Goal: Transaction & Acquisition: Purchase product/service

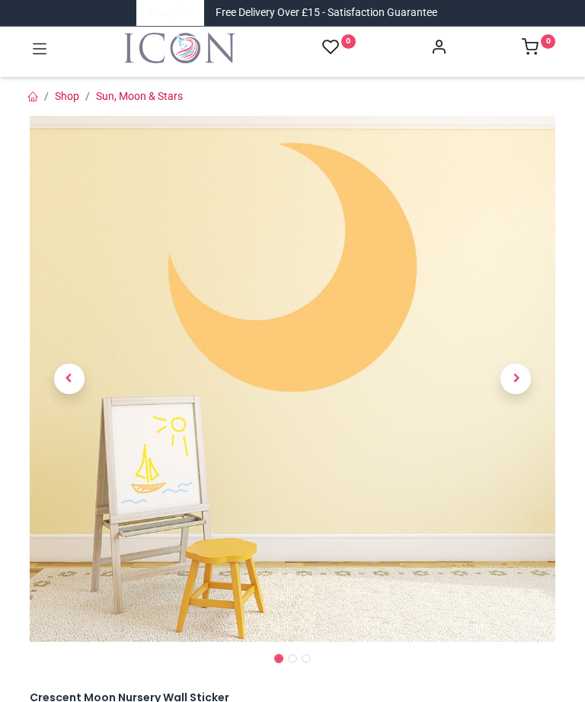
click at [519, 377] on link at bounding box center [516, 379] width 79 height 368
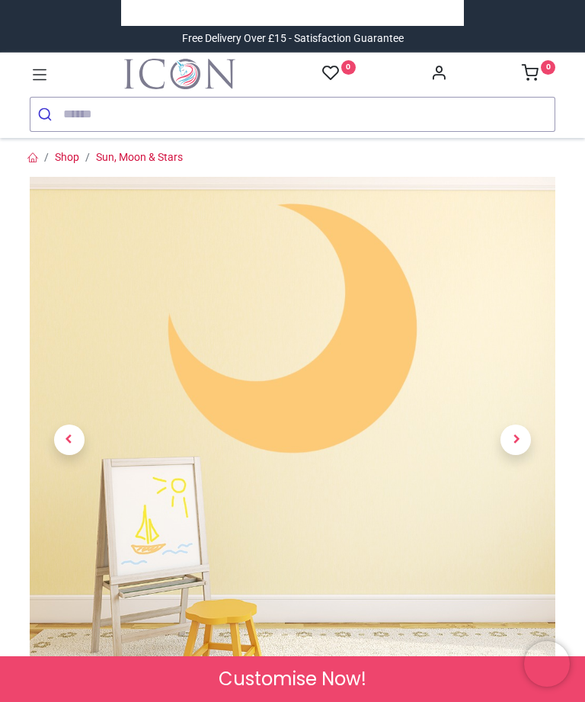
click at [519, 440] on span "Next" at bounding box center [516, 439] width 30 height 30
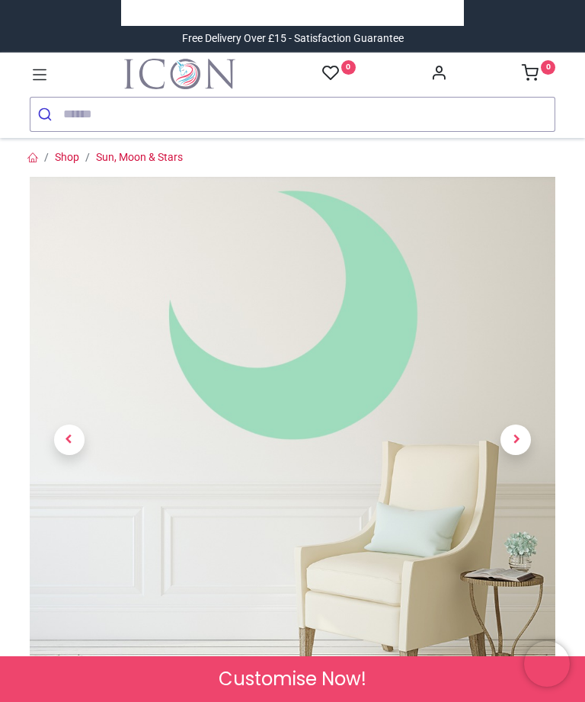
click at [525, 437] on span "Next" at bounding box center [516, 439] width 30 height 30
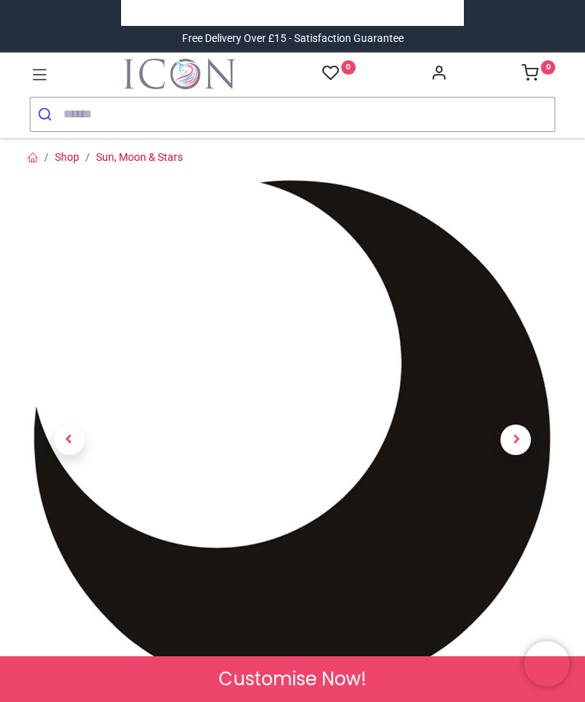
click at [531, 439] on span "Next" at bounding box center [516, 439] width 30 height 30
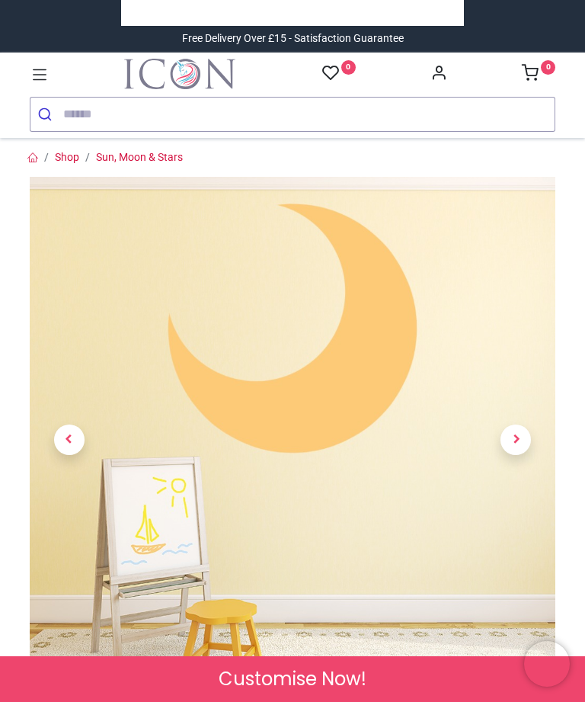
click at [525, 443] on span "Next" at bounding box center [516, 439] width 30 height 30
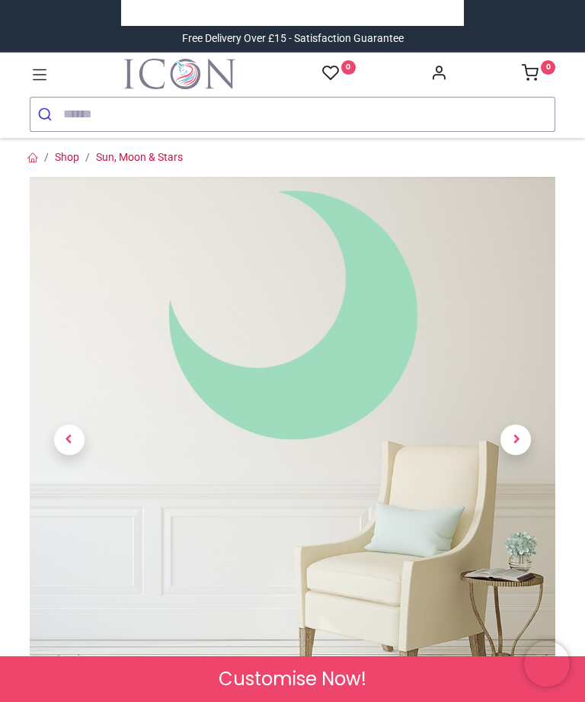
click at [527, 437] on span "Next" at bounding box center [516, 439] width 30 height 30
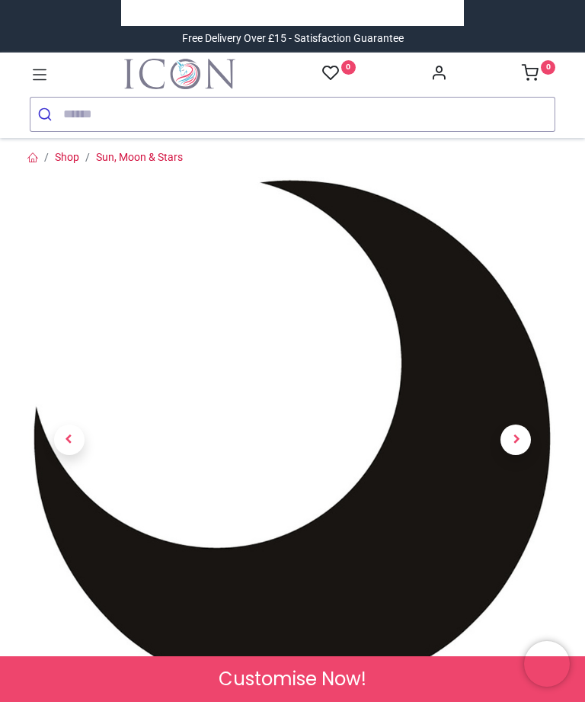
click at [524, 444] on span "Next" at bounding box center [516, 439] width 30 height 30
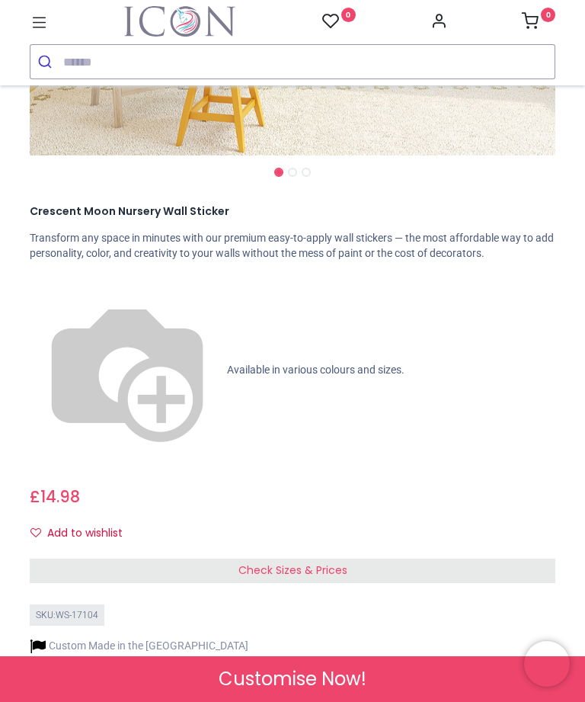
scroll to position [497, 0]
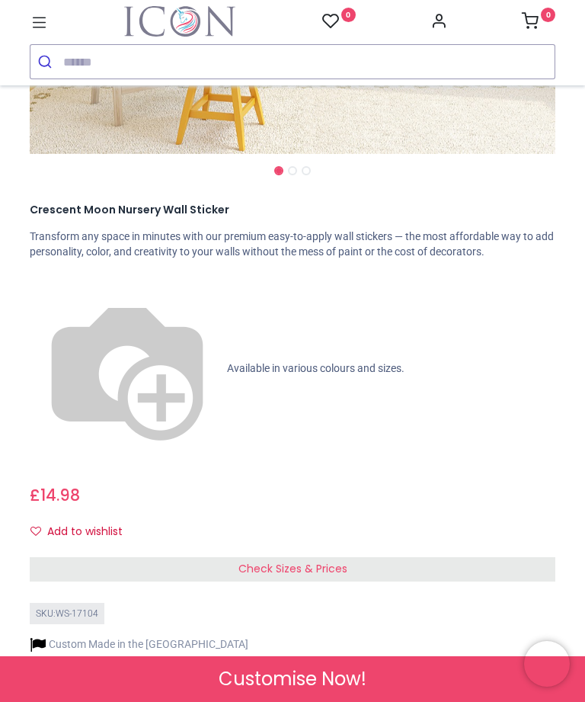
click at [312, 557] on div "Check Sizes & Prices" at bounding box center [293, 569] width 526 height 24
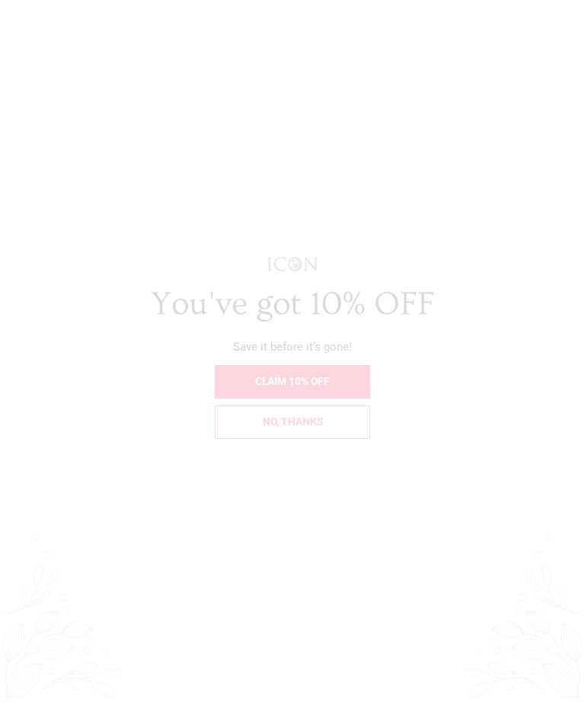
scroll to position [0, 0]
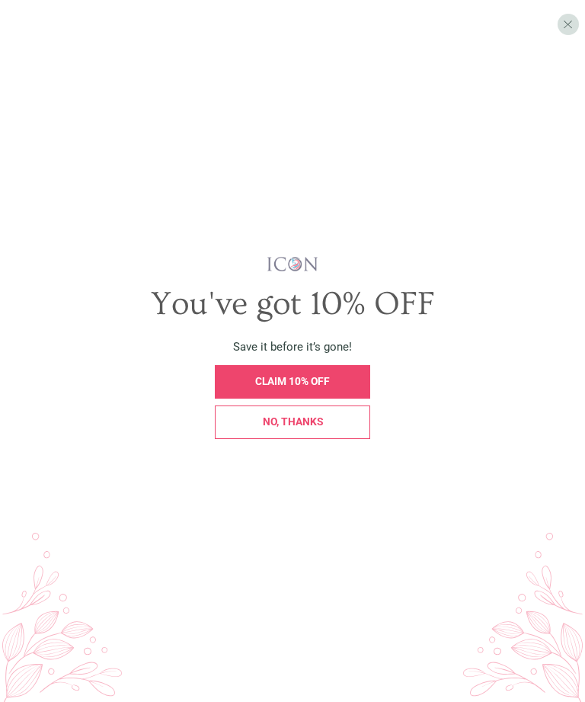
click at [344, 399] on div "CLAIM 10% OFF" at bounding box center [292, 382] width 155 height 34
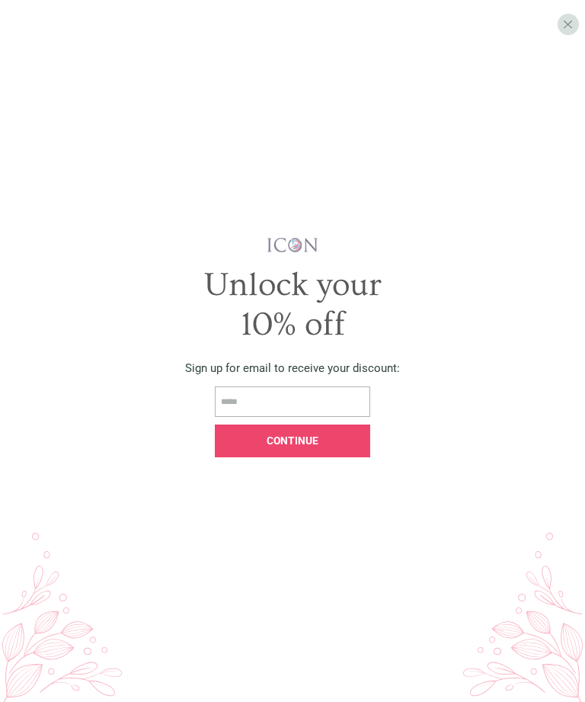
click at [571, 32] on div "X" at bounding box center [568, 24] width 21 height 21
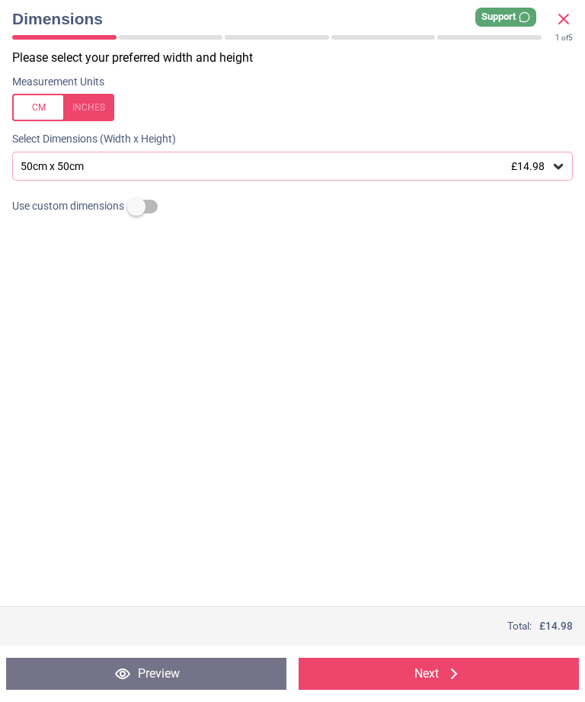
click at [565, 162] on icon at bounding box center [558, 166] width 15 height 15
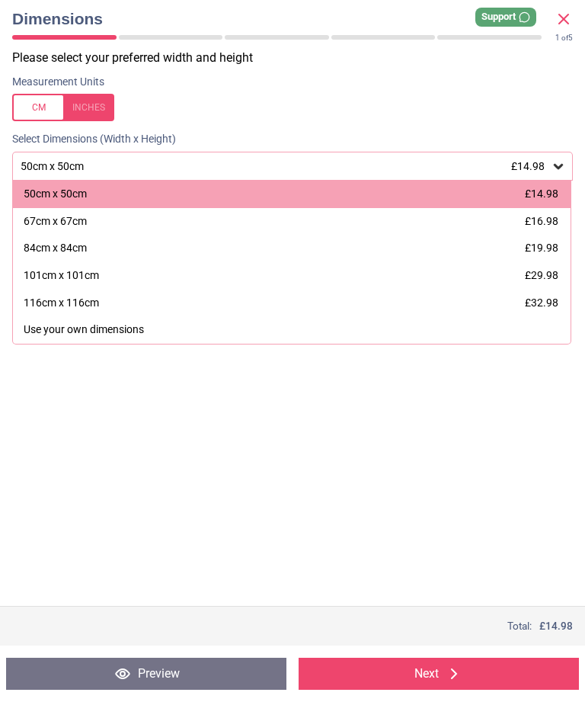
click at [2, 177] on div "50cm x 50cm £14.98 50cm x 50cm £14.98 67cm x 67cm £16.98 84cm x 84cm £19.98 101…" at bounding box center [292, 166] width 585 height 29
click at [111, 114] on div at bounding box center [63, 107] width 102 height 27
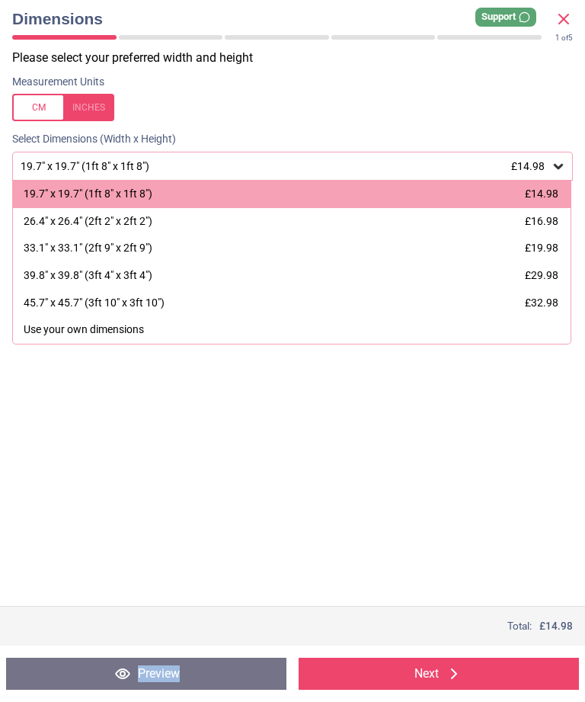
click at [435, 673] on button "Next" at bounding box center [439, 674] width 280 height 32
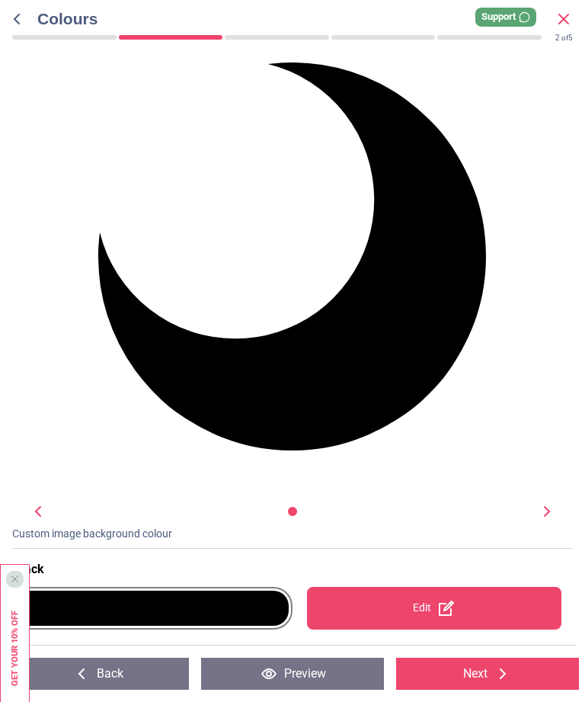
click at [438, 615] on icon at bounding box center [446, 608] width 18 height 18
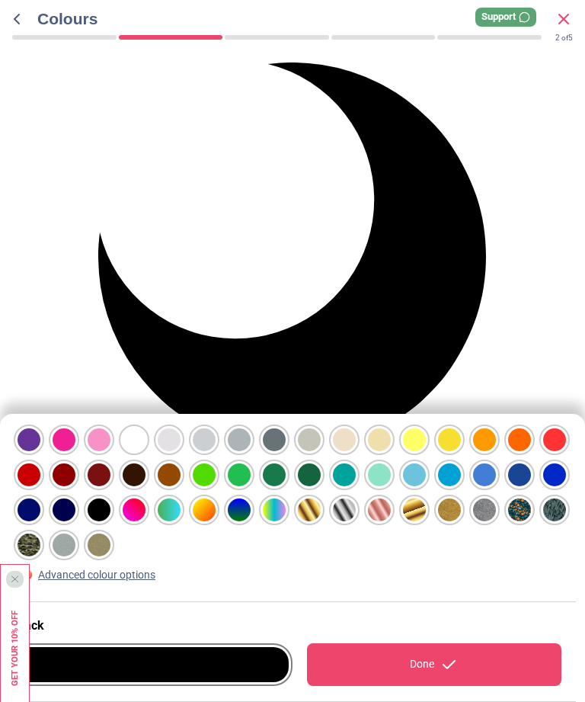
click at [40, 440] on div at bounding box center [29, 439] width 23 height 23
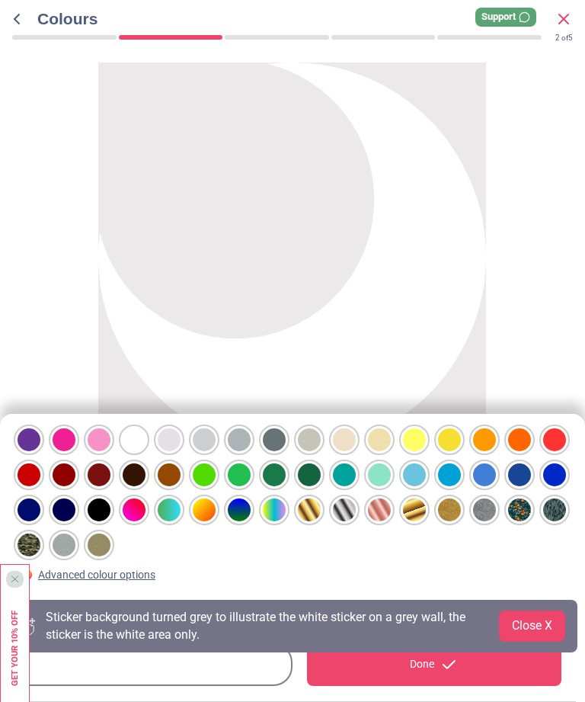
click at [40, 451] on div at bounding box center [29, 439] width 23 height 23
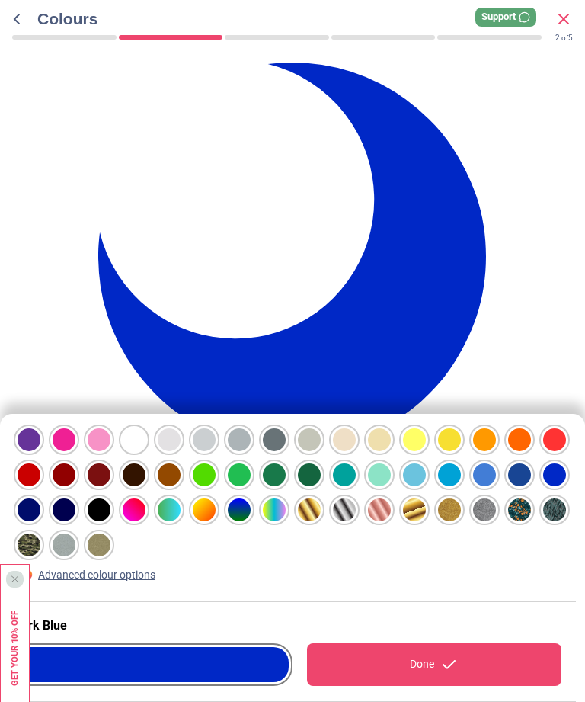
click at [40, 451] on div at bounding box center [29, 439] width 23 height 23
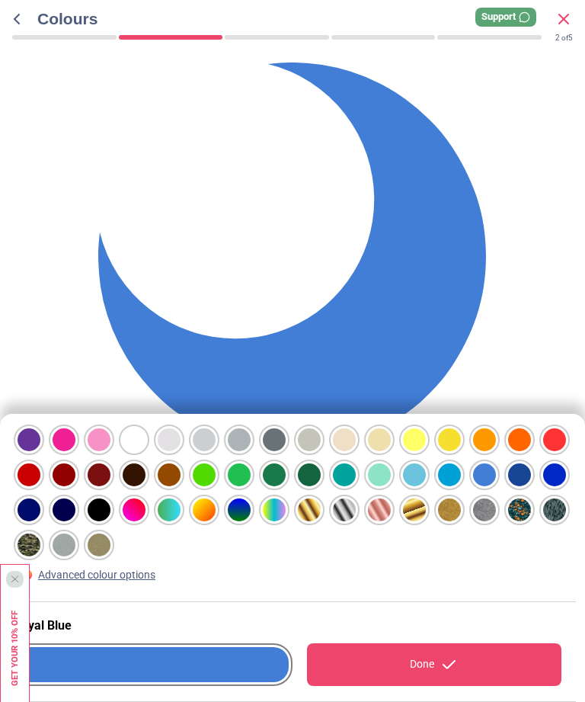
click at [40, 442] on div at bounding box center [29, 439] width 23 height 23
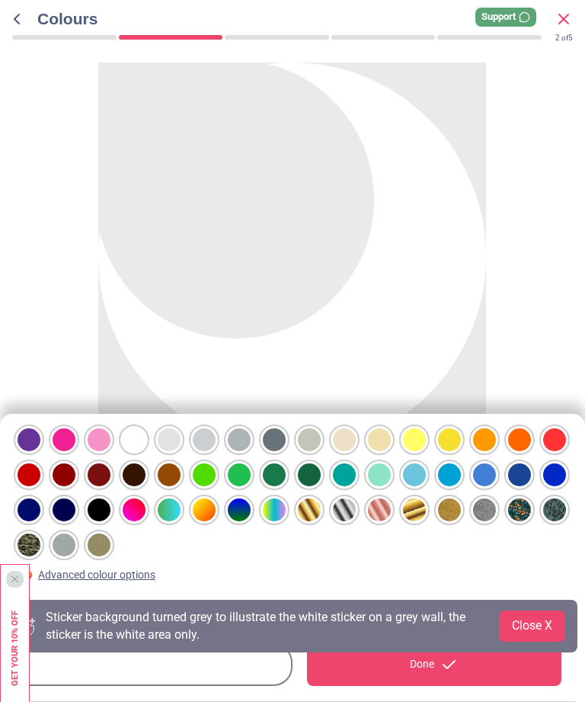
click at [460, 670] on div "Done" at bounding box center [434, 664] width 255 height 43
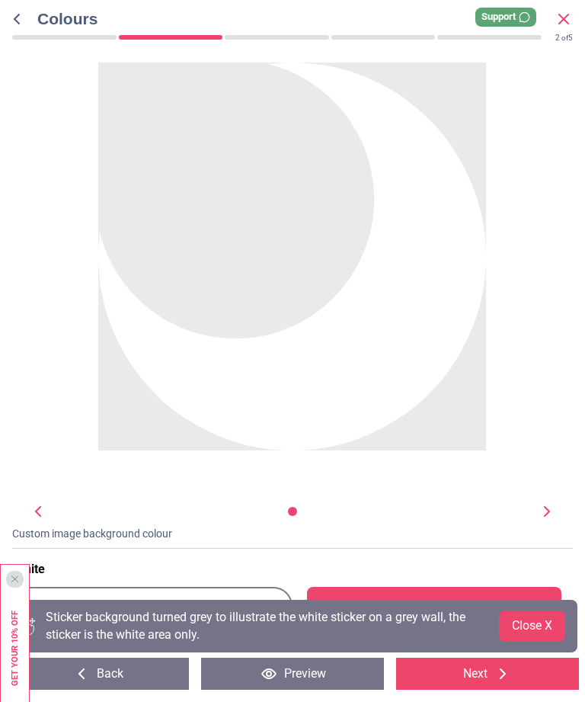
click at [290, 514] on div at bounding box center [292, 511] width 9 height 9
click at [299, 508] on div at bounding box center [292, 511] width 15 height 15
click at [534, 627] on button "Close X" at bounding box center [532, 625] width 66 height 30
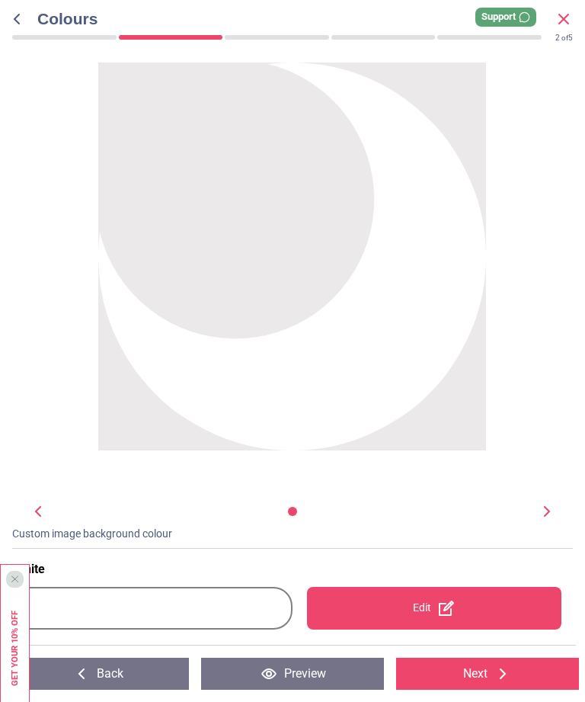
click at [292, 519] on div at bounding box center [292, 511] width 15 height 15
click at [405, 617] on div "Edit" at bounding box center [434, 608] width 255 height 43
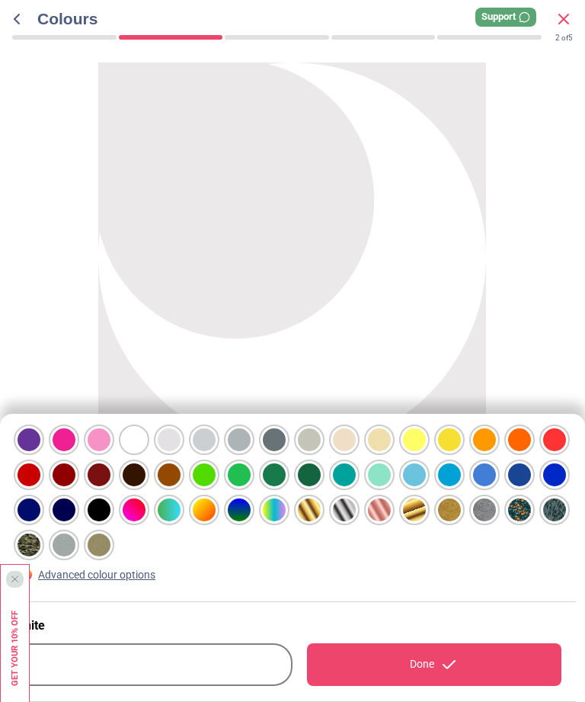
click at [31, 451] on div at bounding box center [29, 439] width 23 height 23
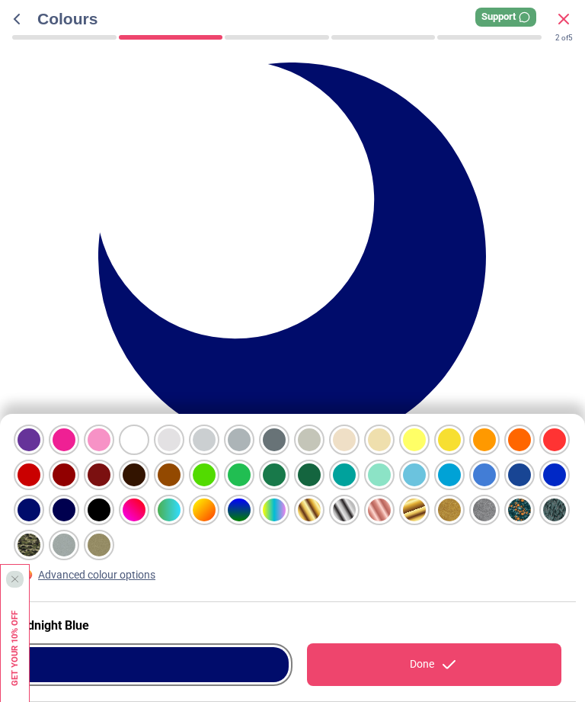
click at [429, 665] on div "Done" at bounding box center [434, 664] width 255 height 43
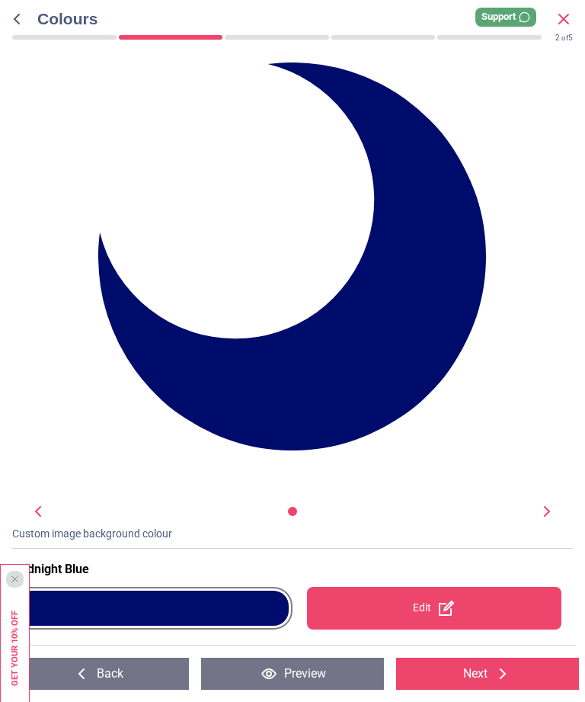
click at [471, 674] on button "Next" at bounding box center [487, 674] width 183 height 32
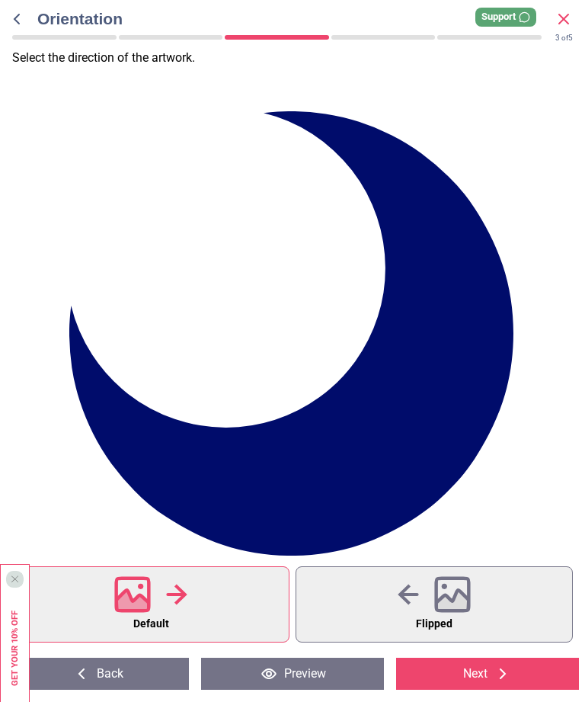
click at [483, 674] on button "Next" at bounding box center [487, 674] width 183 height 32
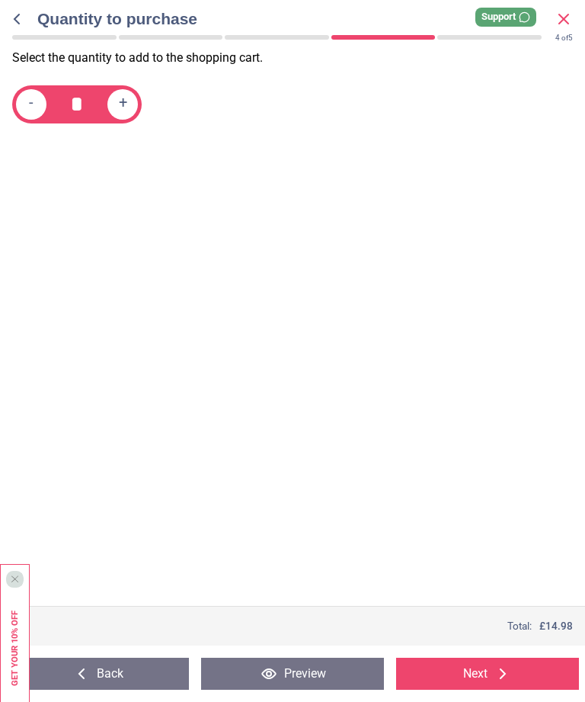
click at [484, 674] on button "Next" at bounding box center [487, 674] width 183 height 32
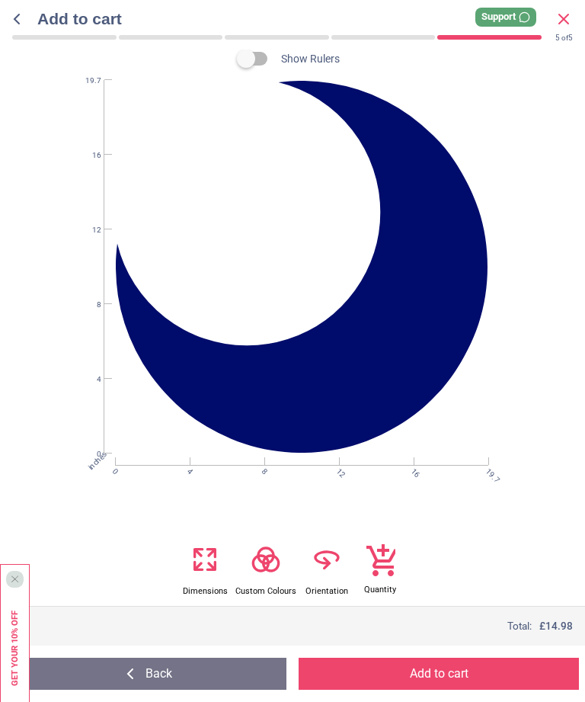
click at [168, 674] on button "Back" at bounding box center [146, 674] width 280 height 32
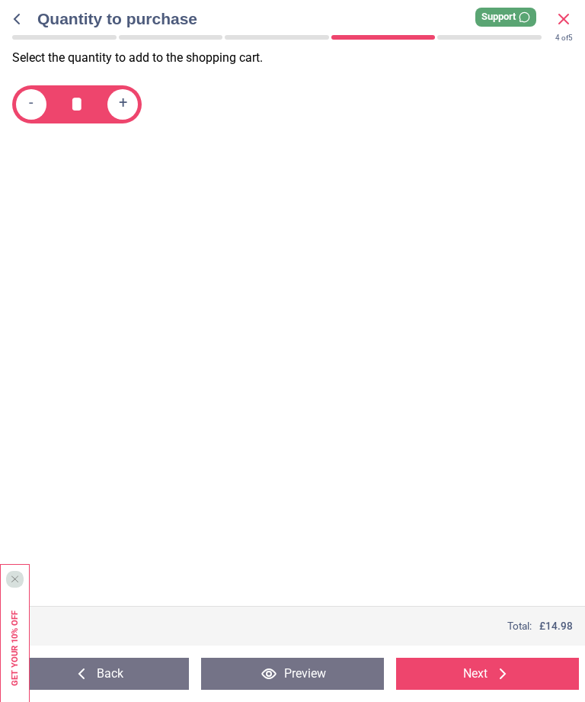
click at [495, 668] on icon at bounding box center [503, 674] width 18 height 18
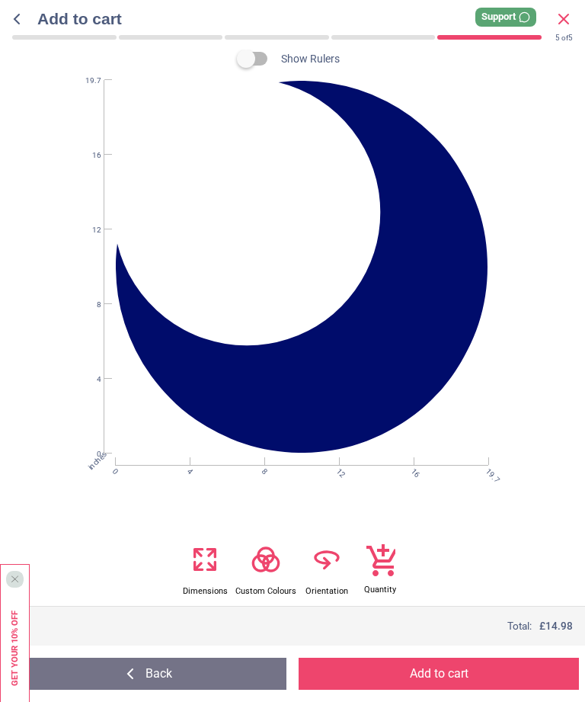
click at [158, 672] on button "Back" at bounding box center [146, 674] width 280 height 32
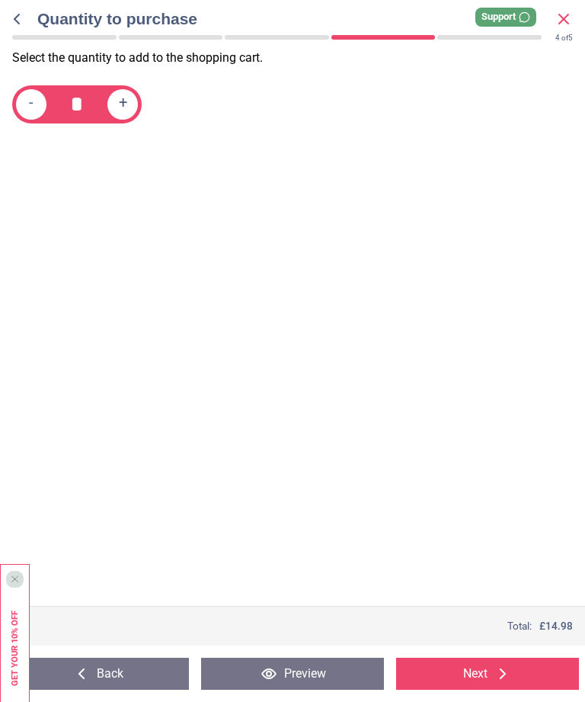
click at [107, 676] on button "Back" at bounding box center [97, 674] width 183 height 32
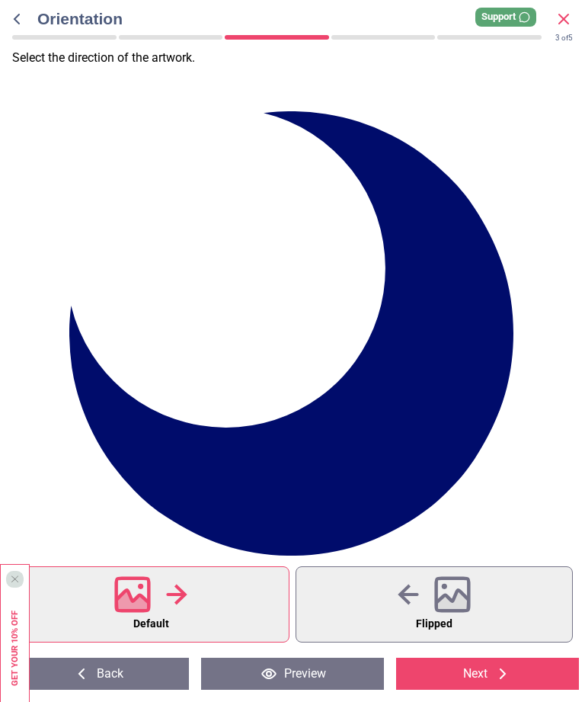
click at [103, 672] on button "Back" at bounding box center [97, 674] width 183 height 32
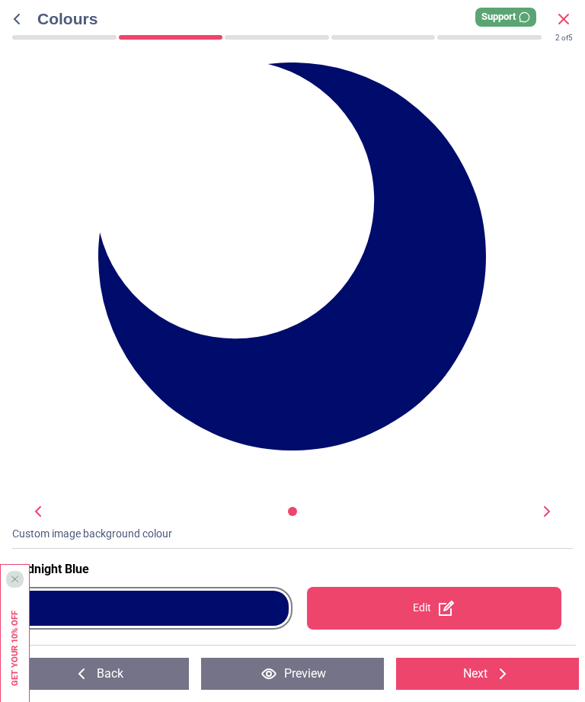
click at [103, 674] on button "Back" at bounding box center [97, 674] width 183 height 32
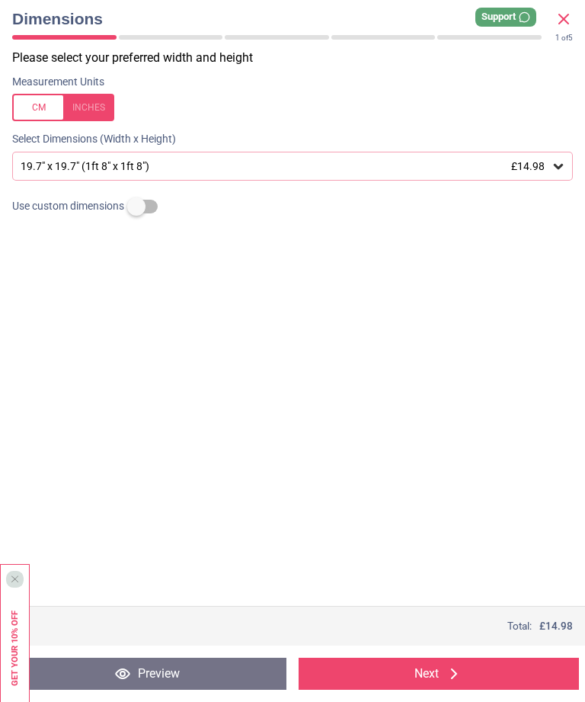
click at [143, 674] on button "Preview" at bounding box center [146, 674] width 280 height 32
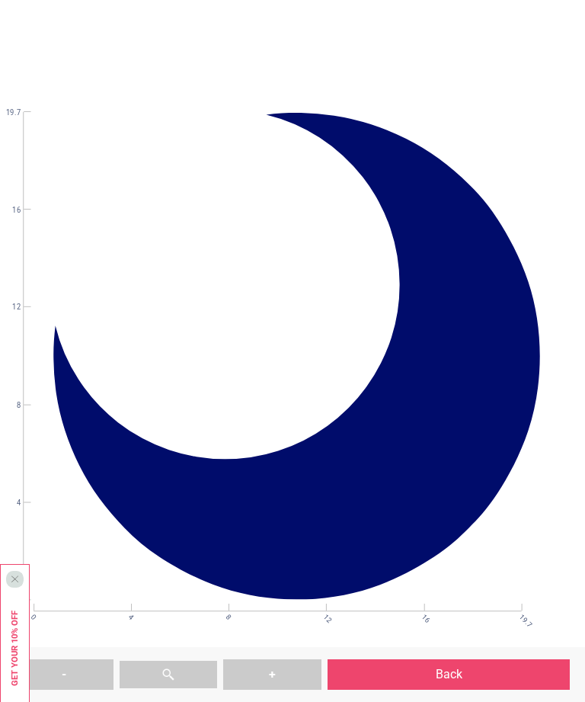
click at [83, 673] on button "-" at bounding box center [64, 674] width 98 height 30
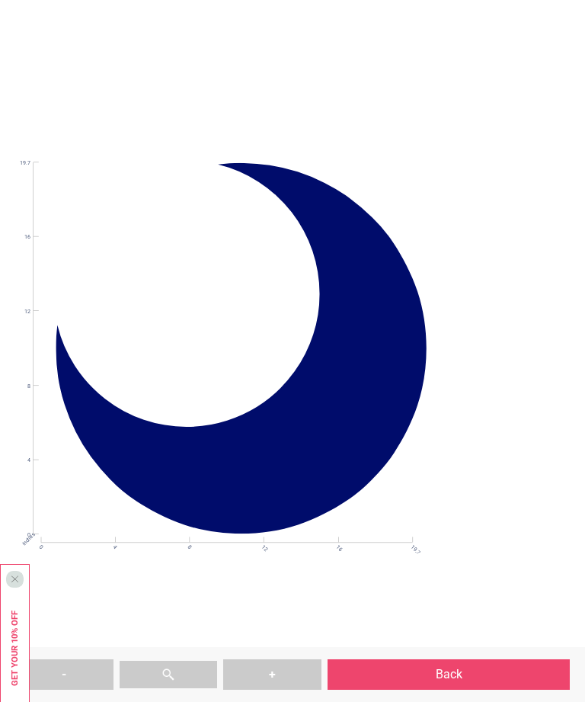
click at [444, 674] on button "Back" at bounding box center [449, 674] width 242 height 30
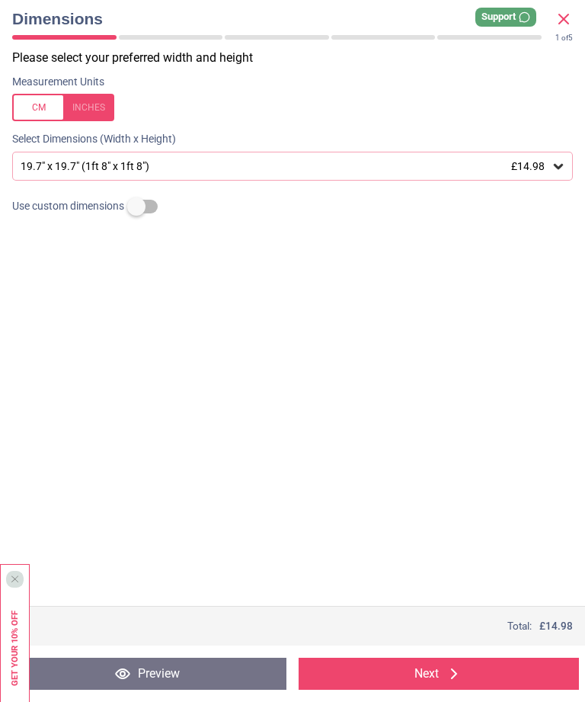
click at [172, 674] on button "Preview" at bounding box center [146, 674] width 280 height 32
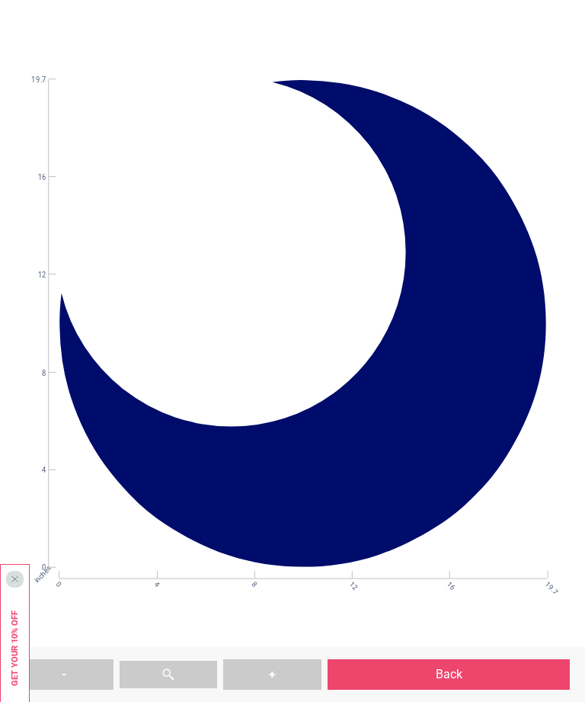
click at [453, 666] on button "Back" at bounding box center [449, 674] width 242 height 30
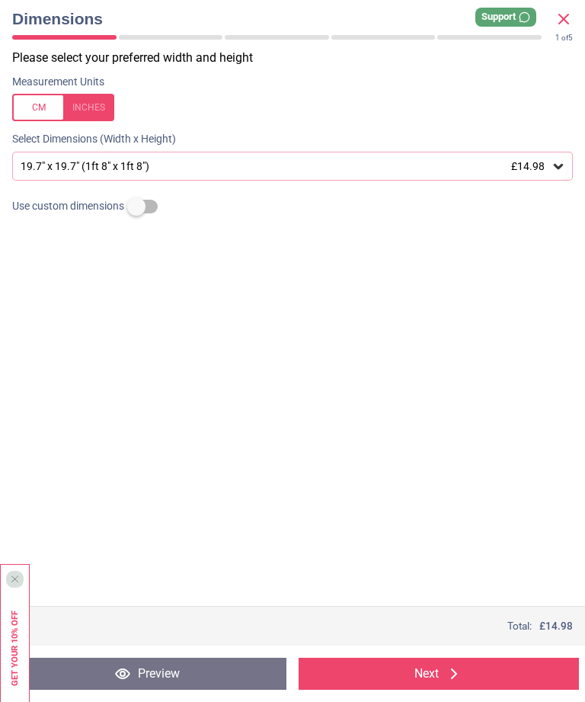
click at [437, 673] on button "Next" at bounding box center [439, 674] width 280 height 32
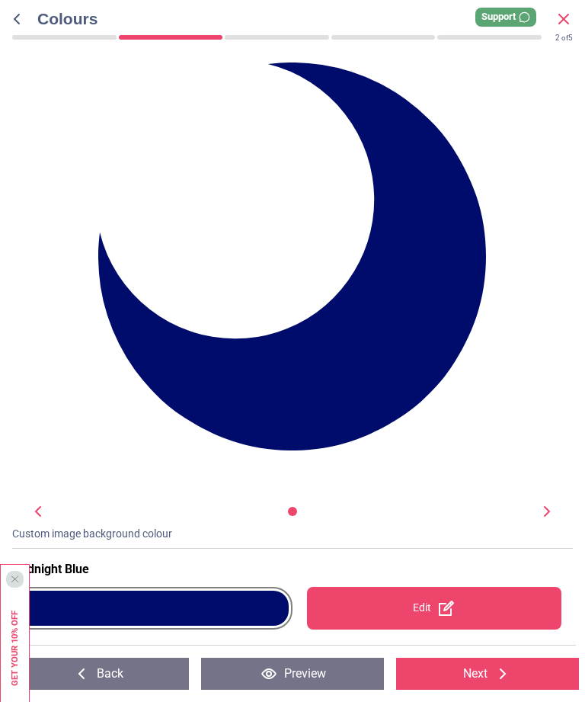
click at [450, 674] on button "Next" at bounding box center [487, 674] width 183 height 32
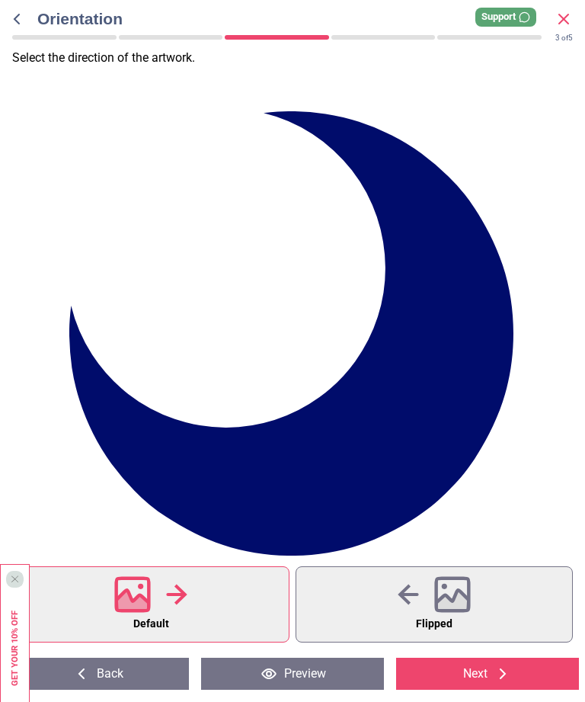
click at [120, 686] on button "Back" at bounding box center [97, 674] width 183 height 32
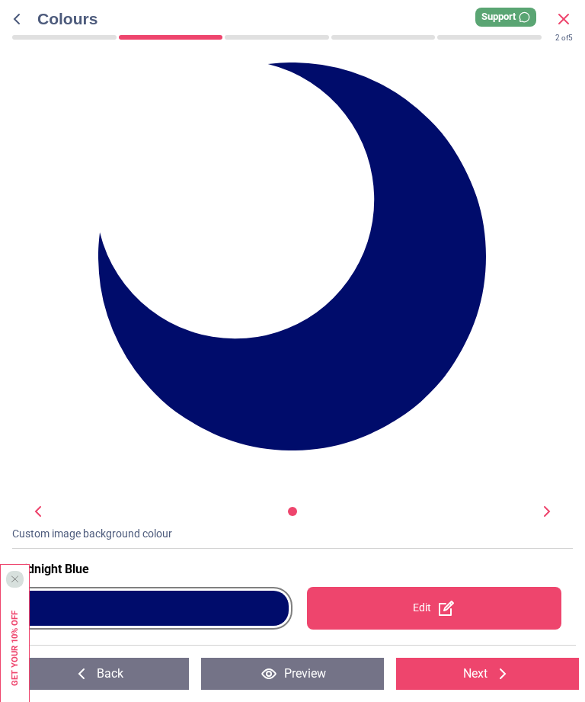
click at [107, 675] on button "Back" at bounding box center [97, 674] width 183 height 32
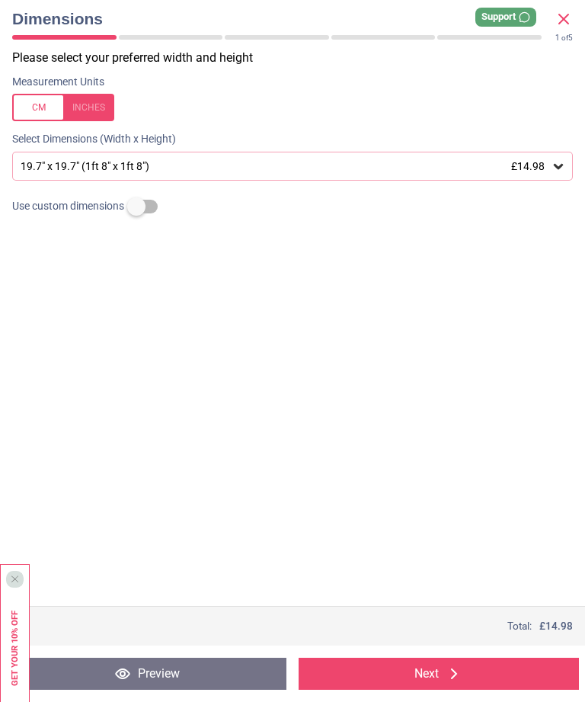
click at [167, 673] on button "Preview" at bounding box center [146, 674] width 280 height 32
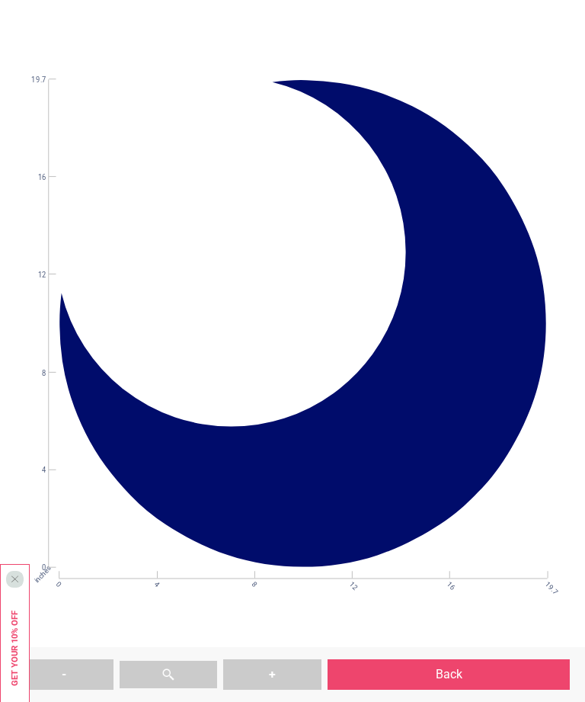
click at [79, 677] on button "-" at bounding box center [64, 674] width 98 height 30
